Goal: Task Accomplishment & Management: Manage account settings

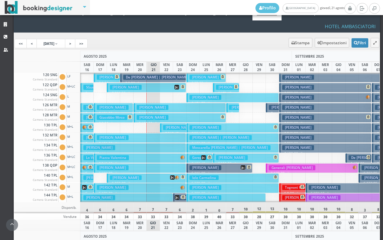
scroll to position [100, 0]
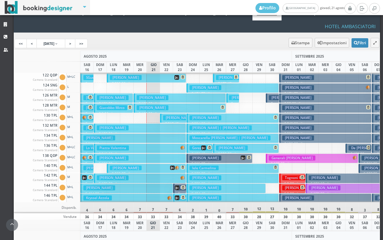
click at [135, 165] on h3 "[PERSON_NAME]" at bounding box center [126, 167] width 32 height 5
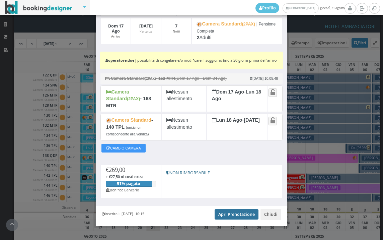
scroll to position [86, 0]
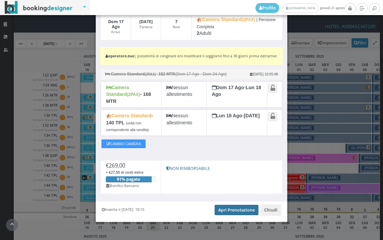
click at [232, 205] on link "Apri Prenotazione" at bounding box center [237, 210] width 44 height 10
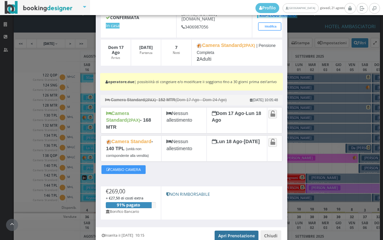
scroll to position [0, 0]
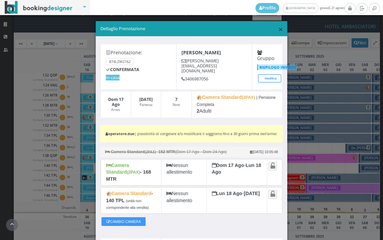
click at [278, 32] on span "×" at bounding box center [280, 28] width 5 height 11
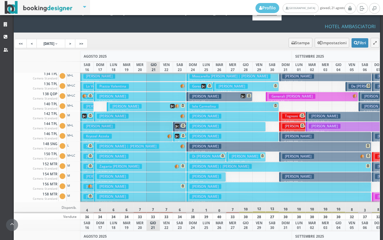
scroll to position [201, 0]
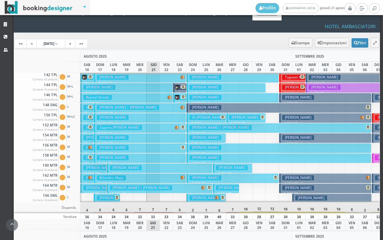
click at [121, 141] on small "7 notti" at bounding box center [118, 143] width 11 height 4
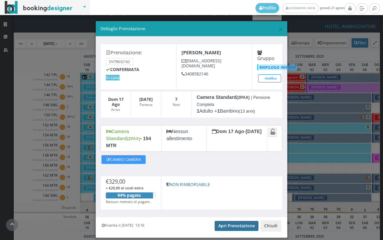
click at [225, 221] on link "Apri Prenotazione" at bounding box center [237, 226] width 44 height 10
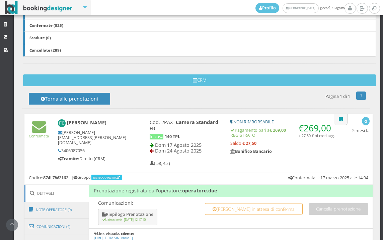
scroll to position [324, 0]
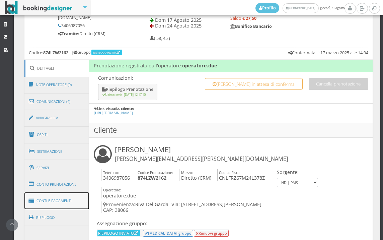
click at [71, 198] on link "Conti e Pagamenti" at bounding box center [56, 200] width 65 height 17
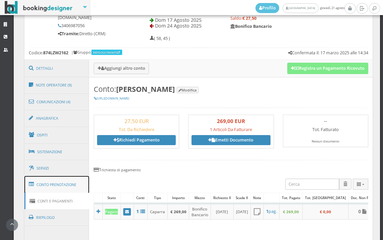
click at [68, 180] on link "Conto Prenotazione" at bounding box center [56, 184] width 65 height 17
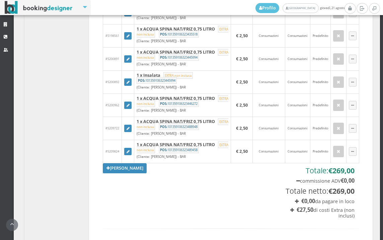
scroll to position [622, 0]
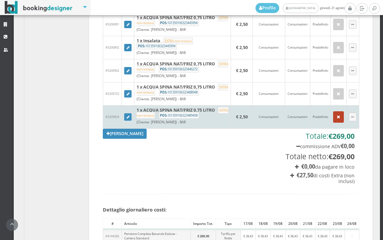
click at [336, 122] on button "button" at bounding box center [338, 116] width 11 height 11
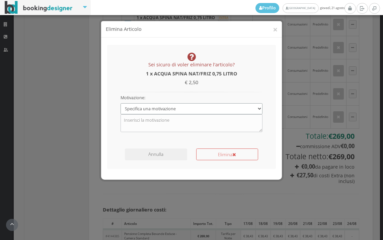
click at [225, 109] on select "Specifica una motivazione Errore di inserimento Ricalcolo del conto Il cliente …" at bounding box center [192, 108] width 142 height 11
select select "1"
click at [121, 103] on select "Specifica una motivazione Errore di inserimento Ricalcolo del conto Il cliente …" at bounding box center [192, 108] width 142 height 11
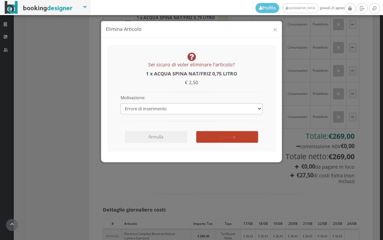
click at [224, 140] on button "Elimina" at bounding box center [227, 137] width 62 height 12
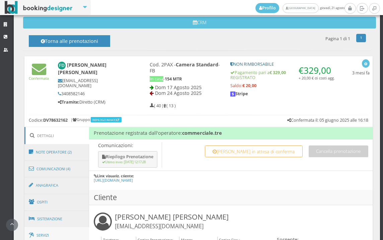
scroll to position [300, 0]
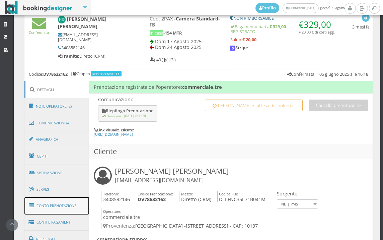
click at [61, 207] on link "Conto Prenotazione" at bounding box center [56, 205] width 65 height 17
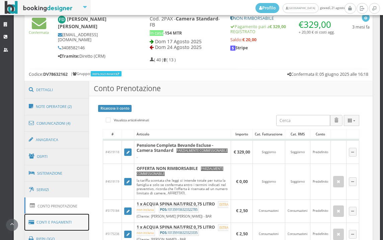
click at [59, 216] on link "Conti e Pagamenti" at bounding box center [56, 222] width 65 height 17
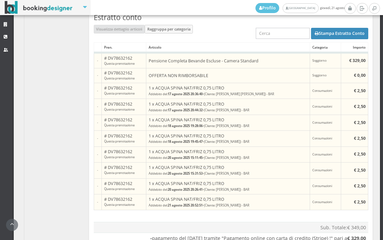
scroll to position [680, 0]
